Goal: Task Accomplishment & Management: Use online tool/utility

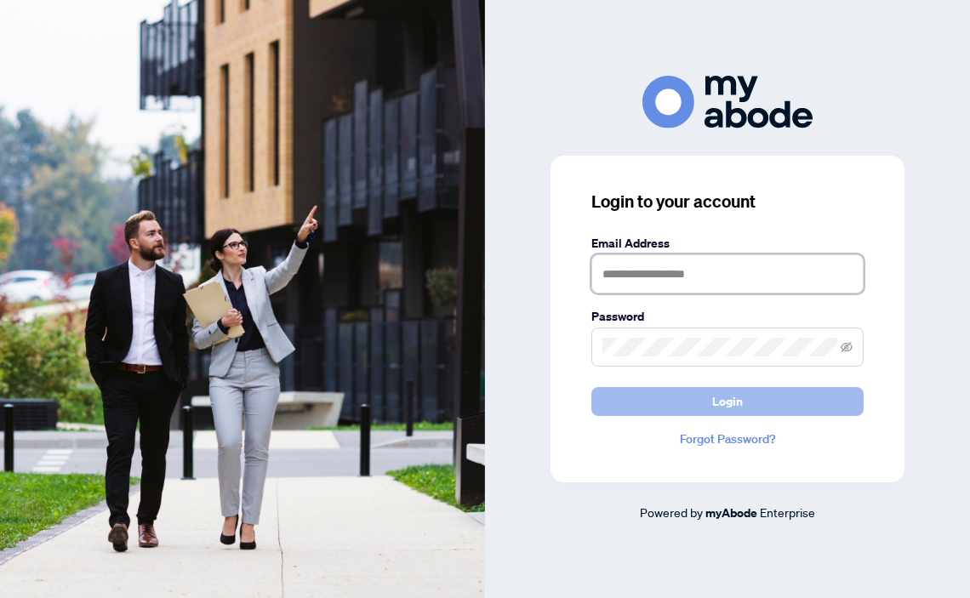
type input "**********"
click at [702, 403] on button "Login" at bounding box center [728, 401] width 272 height 29
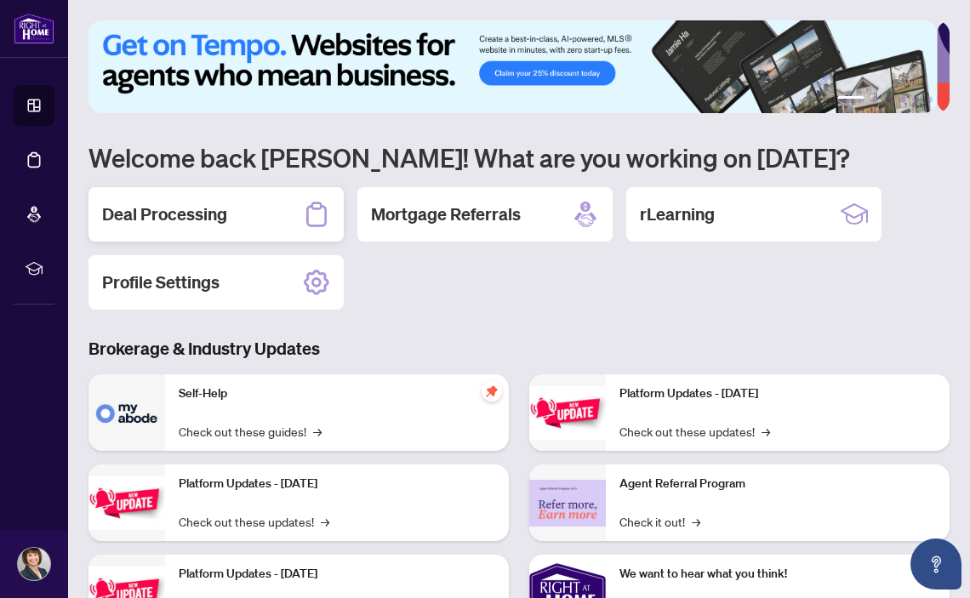
click at [206, 209] on h2 "Deal Processing" at bounding box center [164, 215] width 125 height 24
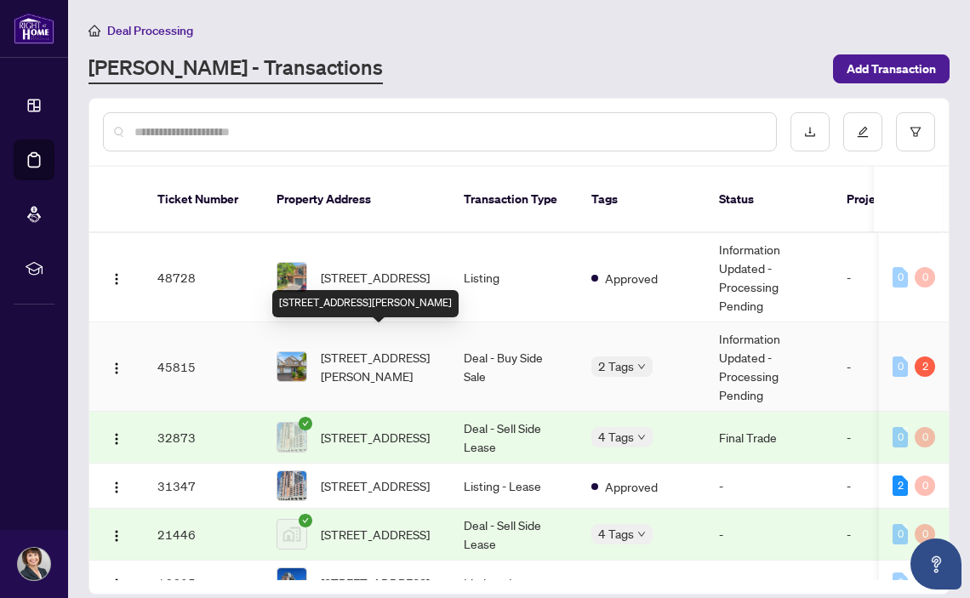
click at [341, 358] on span "[STREET_ADDRESS][PERSON_NAME]" at bounding box center [379, 366] width 116 height 37
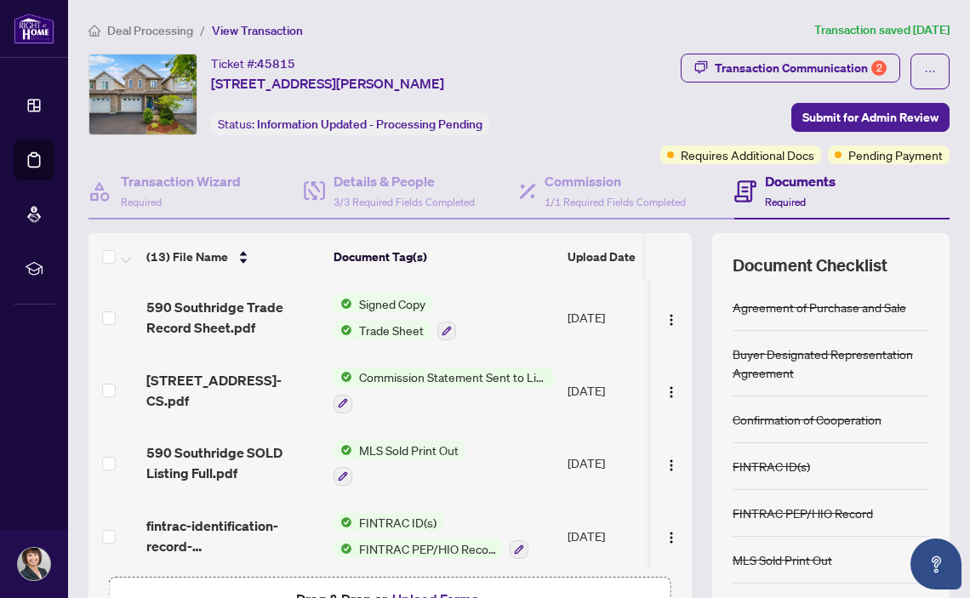
drag, startPoint x: 673, startPoint y: 290, endPoint x: 673, endPoint y: 318, distance: 27.2
click at [673, 318] on td at bounding box center [671, 317] width 41 height 73
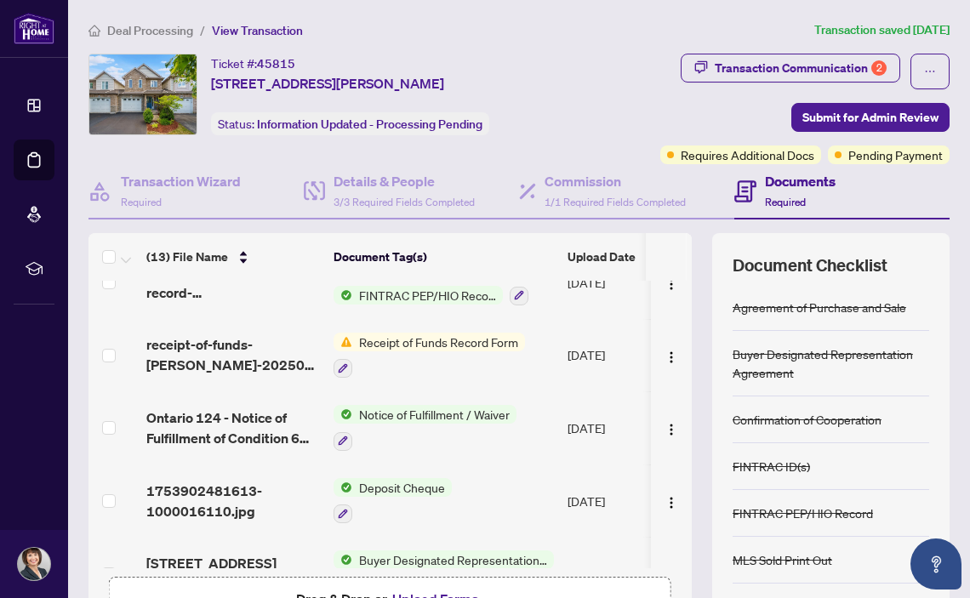
scroll to position [329, 0]
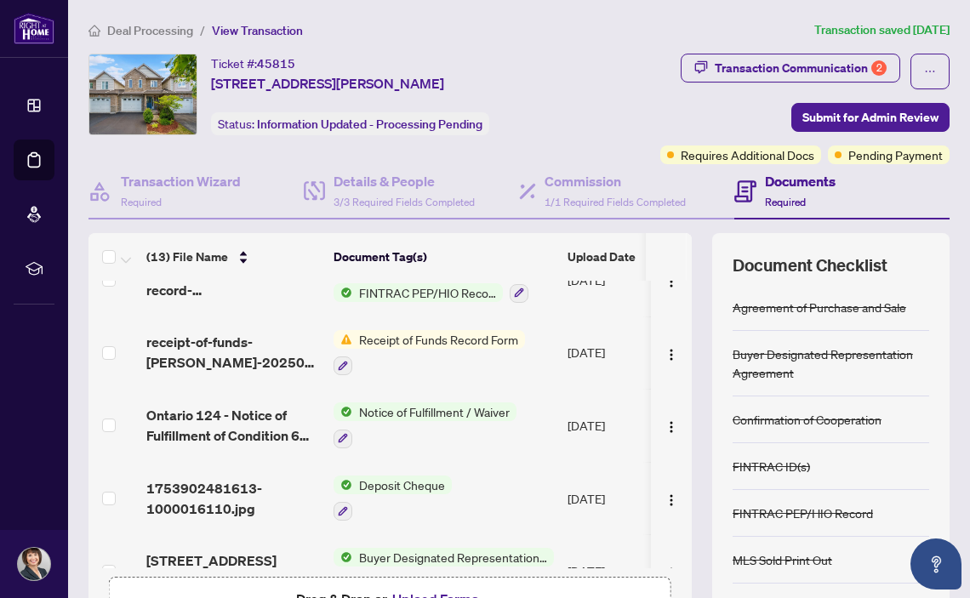
click at [351, 333] on img at bounding box center [343, 339] width 19 height 19
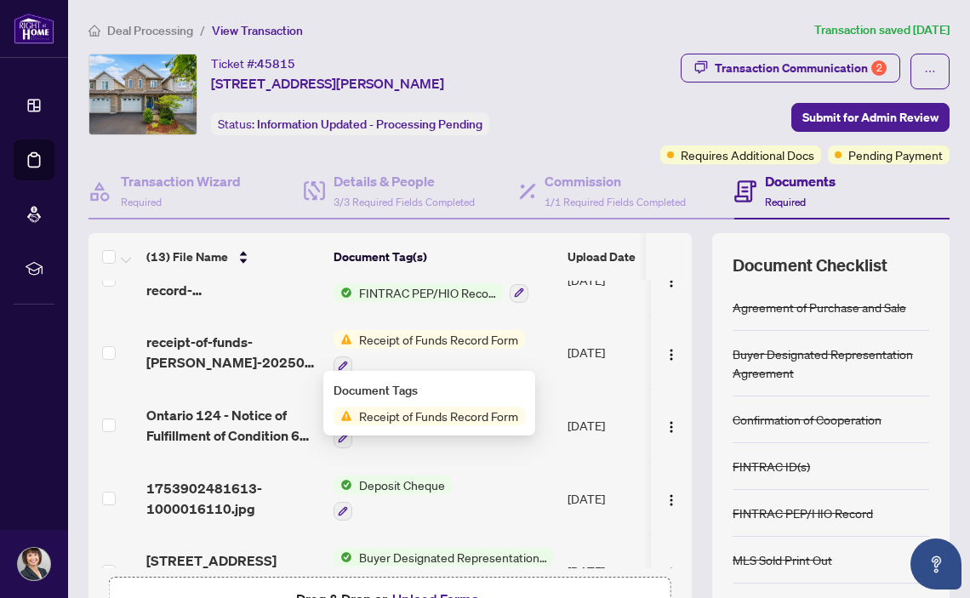
click at [366, 414] on span "Receipt of Funds Record Form" at bounding box center [438, 416] width 173 height 19
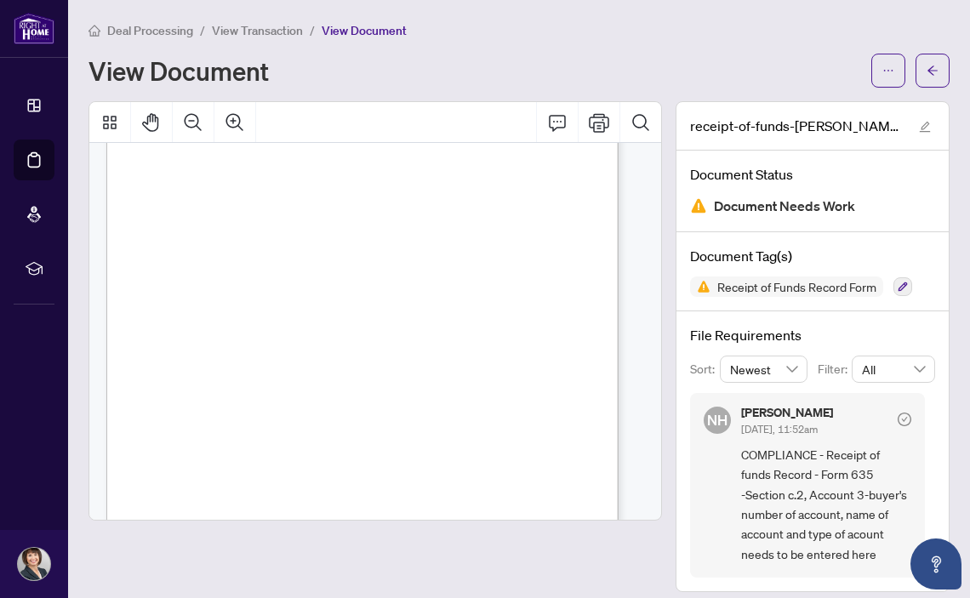
scroll to position [11, 0]
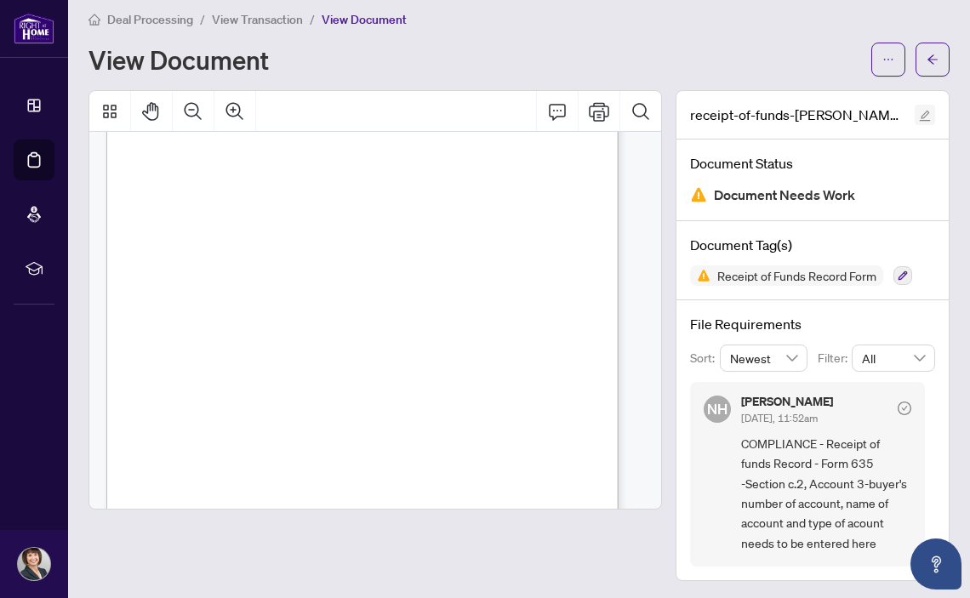
click at [919, 112] on icon "edit" at bounding box center [925, 116] width 12 height 12
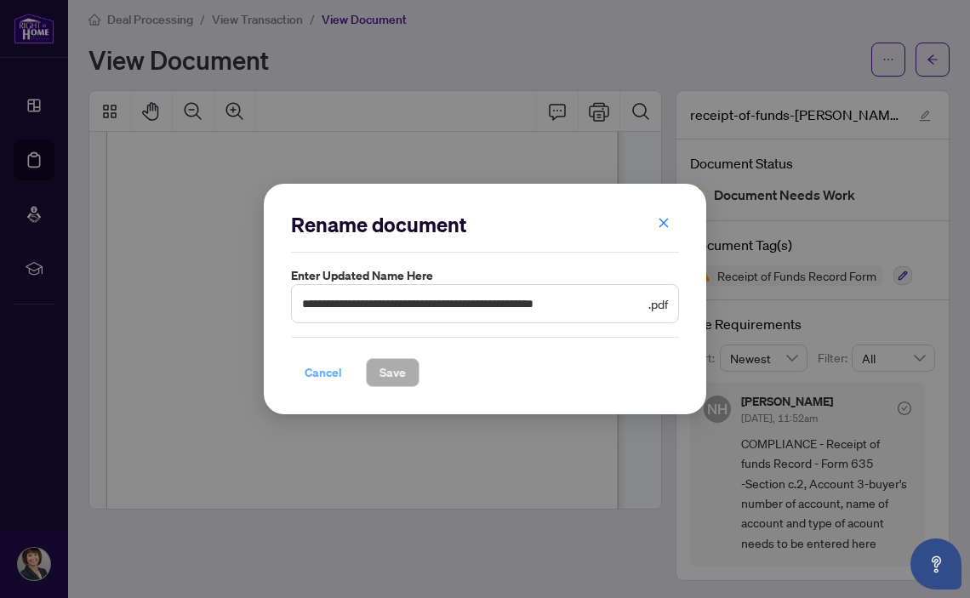
click at [305, 375] on span "Cancel" at bounding box center [323, 372] width 37 height 27
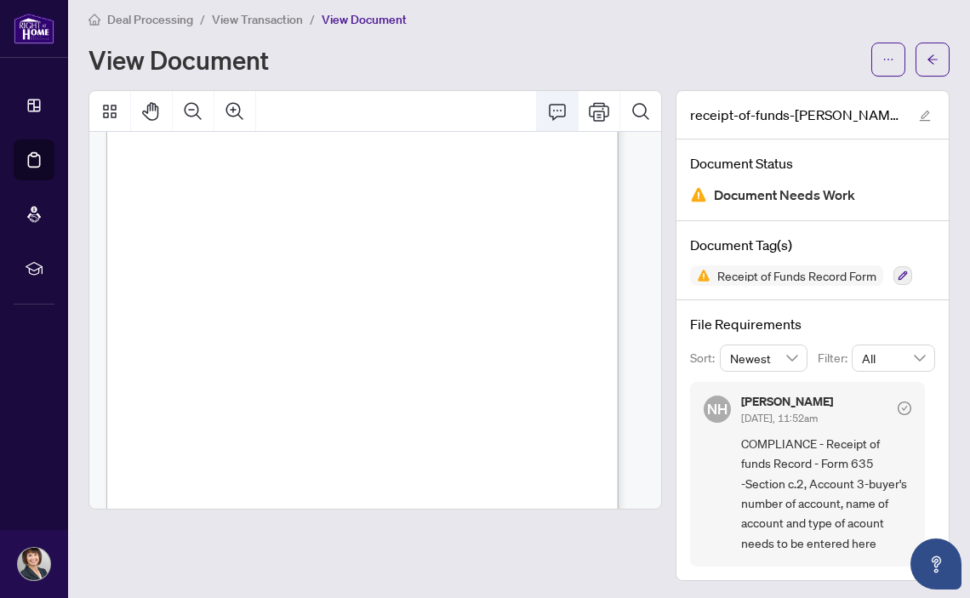
click at [552, 105] on icon "Comment" at bounding box center [557, 112] width 17 height 16
click at [547, 110] on icon "Comment" at bounding box center [557, 111] width 20 height 20
click at [547, 104] on icon "Comment" at bounding box center [557, 111] width 20 height 20
click at [237, 262] on span ". . . . . . . . . . . . . . . . . . . . . . . . . . . . . . . . . . . . . . . .…" at bounding box center [306, 265] width 147 height 7
click at [240, 254] on div "Receipt of Funds Record This document has been prepared by The Canadian Real Es…" at bounding box center [357, 392] width 503 height 651
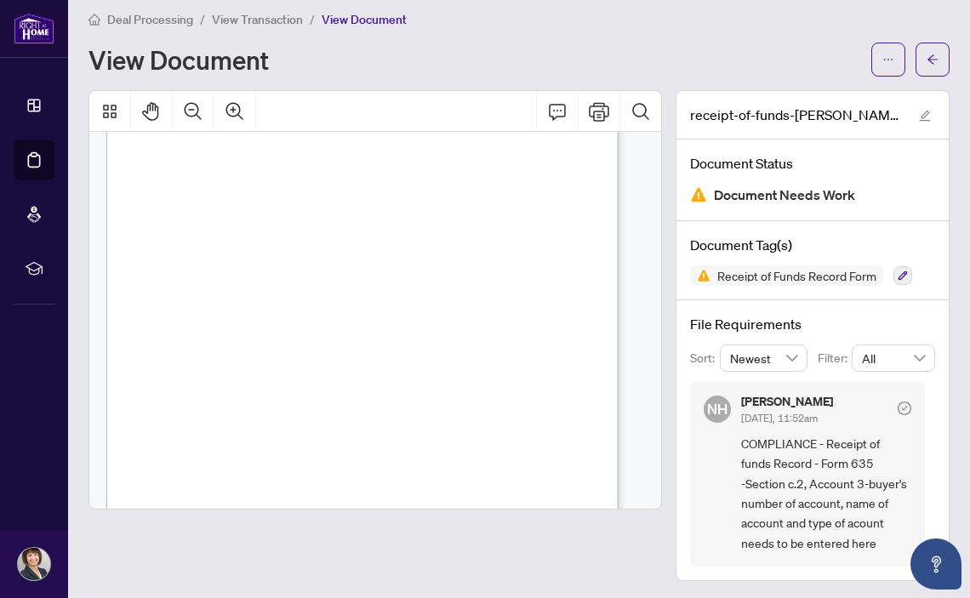
click at [240, 254] on div "Receipt of Funds Record This document has been prepared by The Canadian Real Es…" at bounding box center [357, 392] width 503 height 651
click at [240, 262] on span ". . . . . . . . . . . . . . . . . . . . . . . . . . . . . . . . . . . . . . . .…" at bounding box center [306, 265] width 147 height 7
click at [243, 262] on span ". . . . . . . . . . . . . . . . . . . . . . . . . . . . . . . . . . . . . . . .…" at bounding box center [306, 265] width 147 height 7
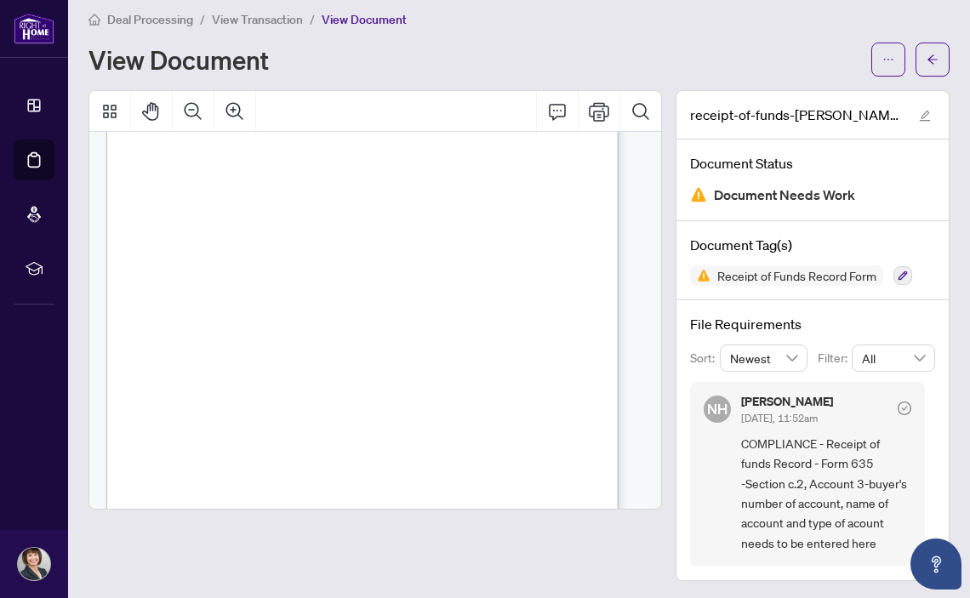
click at [243, 262] on span ". . . . . . . . . . . . . . . . . . . . . . . . . . . . . . . . . . . . . . . .…" at bounding box center [306, 265] width 147 height 7
click at [243, 264] on span ". . . . . . . . . . . . . . . . . . . . . . . . . . . . . . . . . . . . . . . .…" at bounding box center [306, 265] width 147 height 7
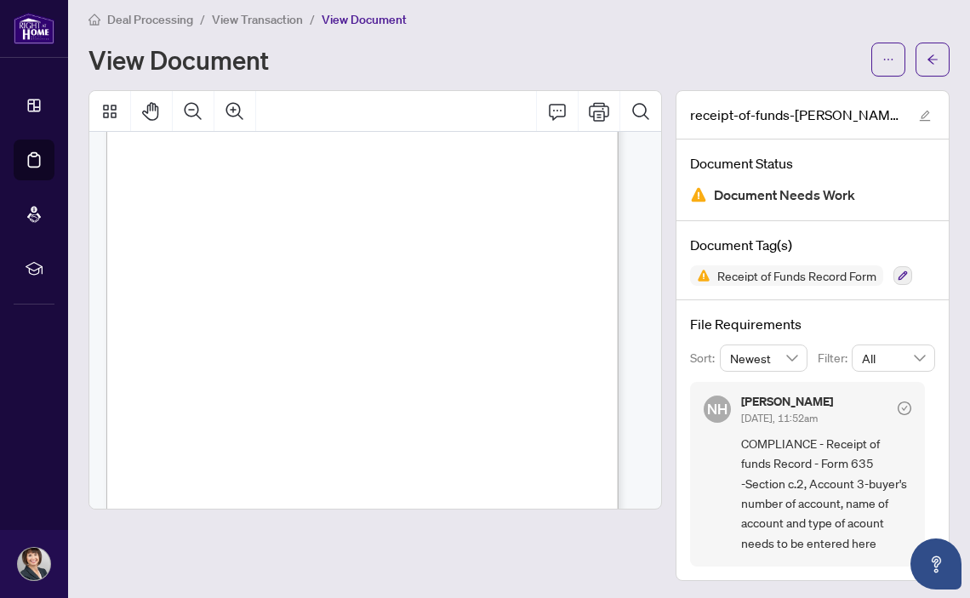
click at [243, 264] on span ". . . . . . . . . . . . . . . . . . . . . . . . . . . . . . . . . . . . . . . .…" at bounding box center [306, 265] width 147 height 7
click at [295, 272] on span "�" at bounding box center [298, 275] width 7 height 7
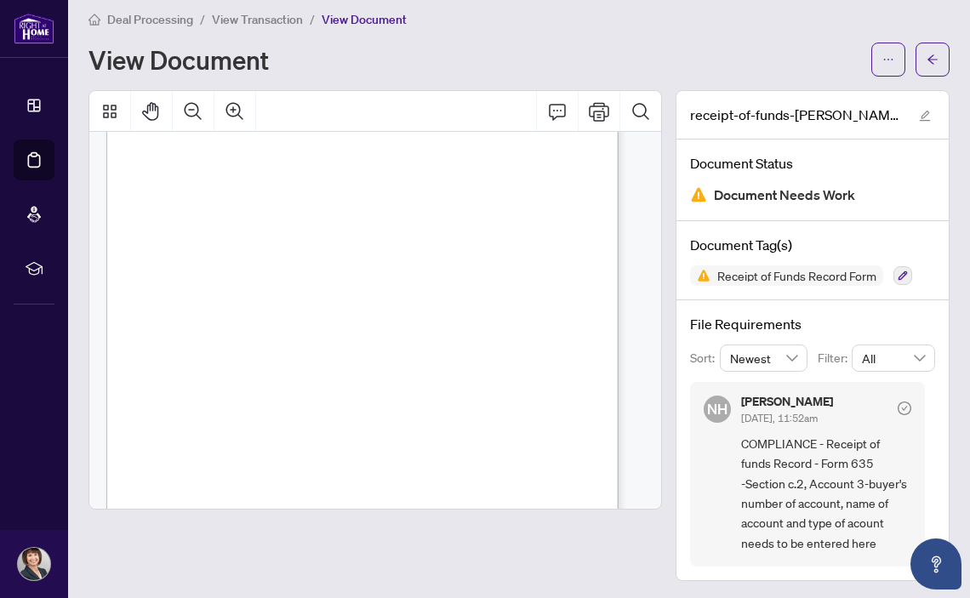
click at [297, 276] on span "�" at bounding box center [298, 275] width 7 height 7
click at [195, 277] on div "Receipt of Funds Record This document has been prepared by The Canadian Real Es…" at bounding box center [357, 392] width 503 height 651
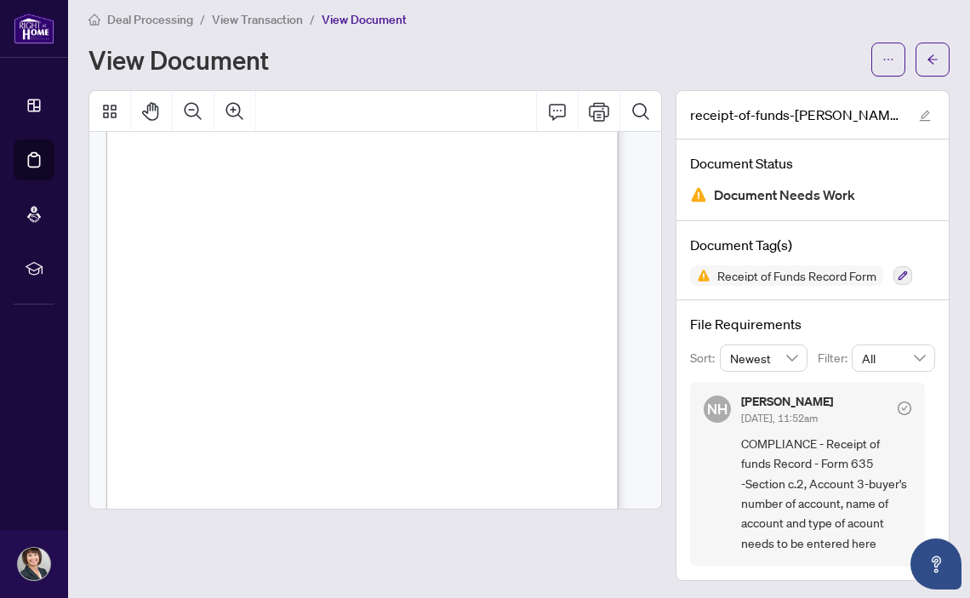
click at [190, 67] on p "Receipt of Funds Record This document has been prepared by The Canadian Real Es…" at bounding box center [357, 67] width 503 height 0
click at [189, 276] on span "�" at bounding box center [191, 275] width 7 height 7
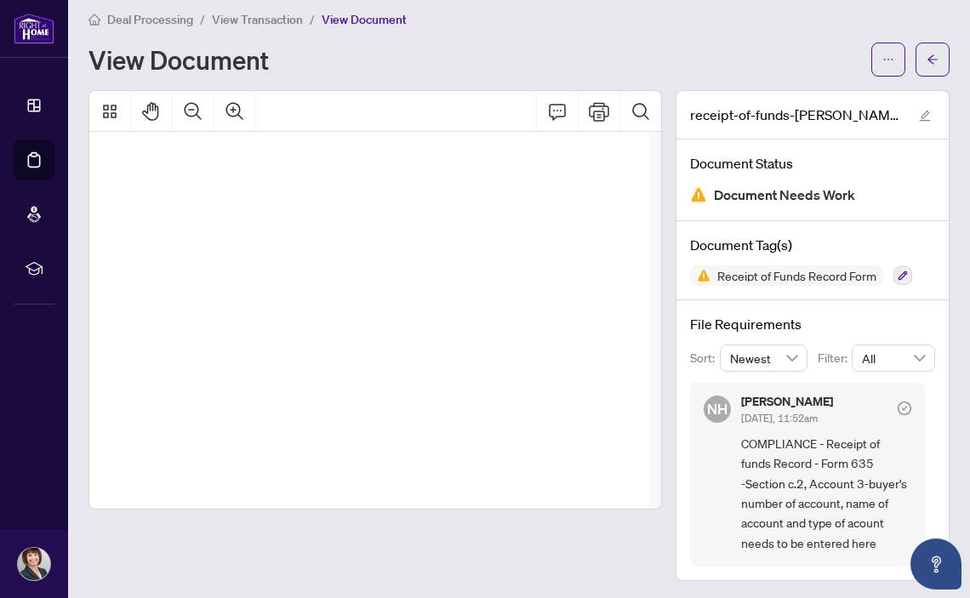
scroll to position [5900, 215]
